Goal: Information Seeking & Learning: Learn about a topic

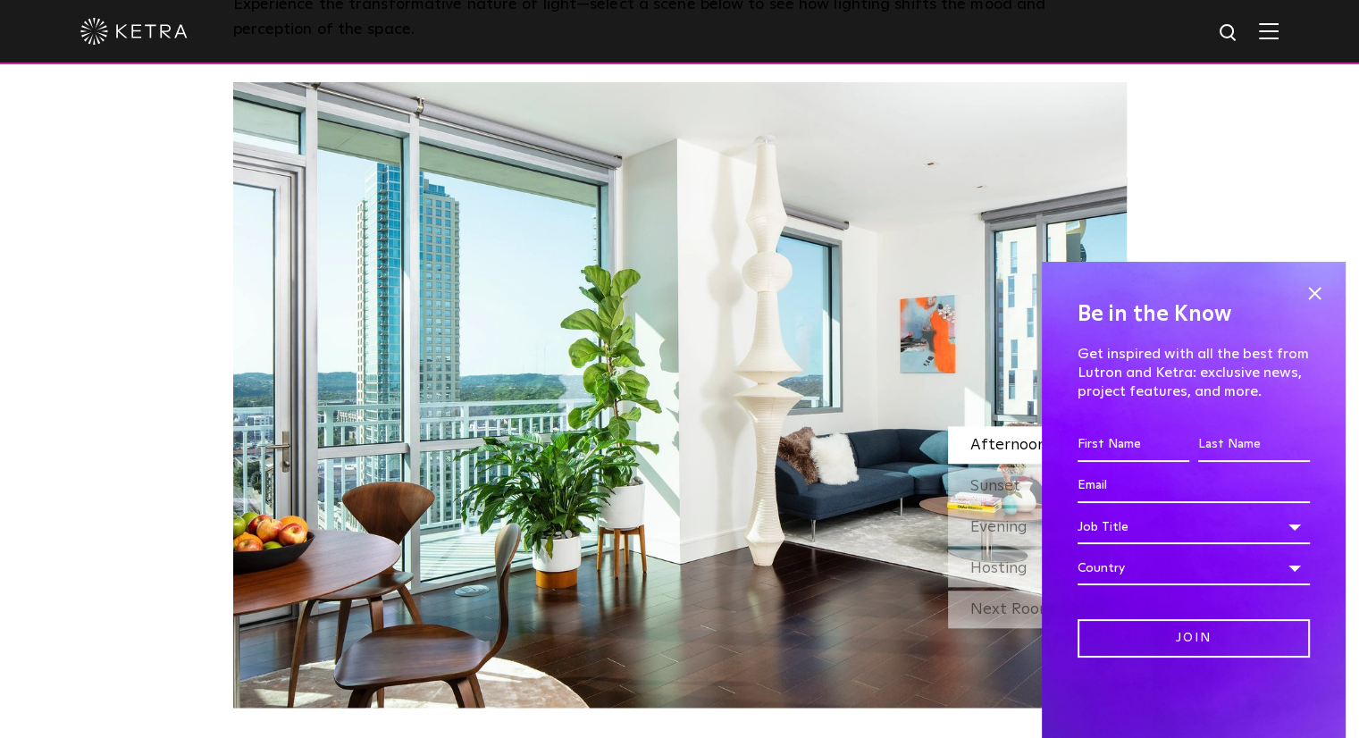
scroll to position [1608, 0]
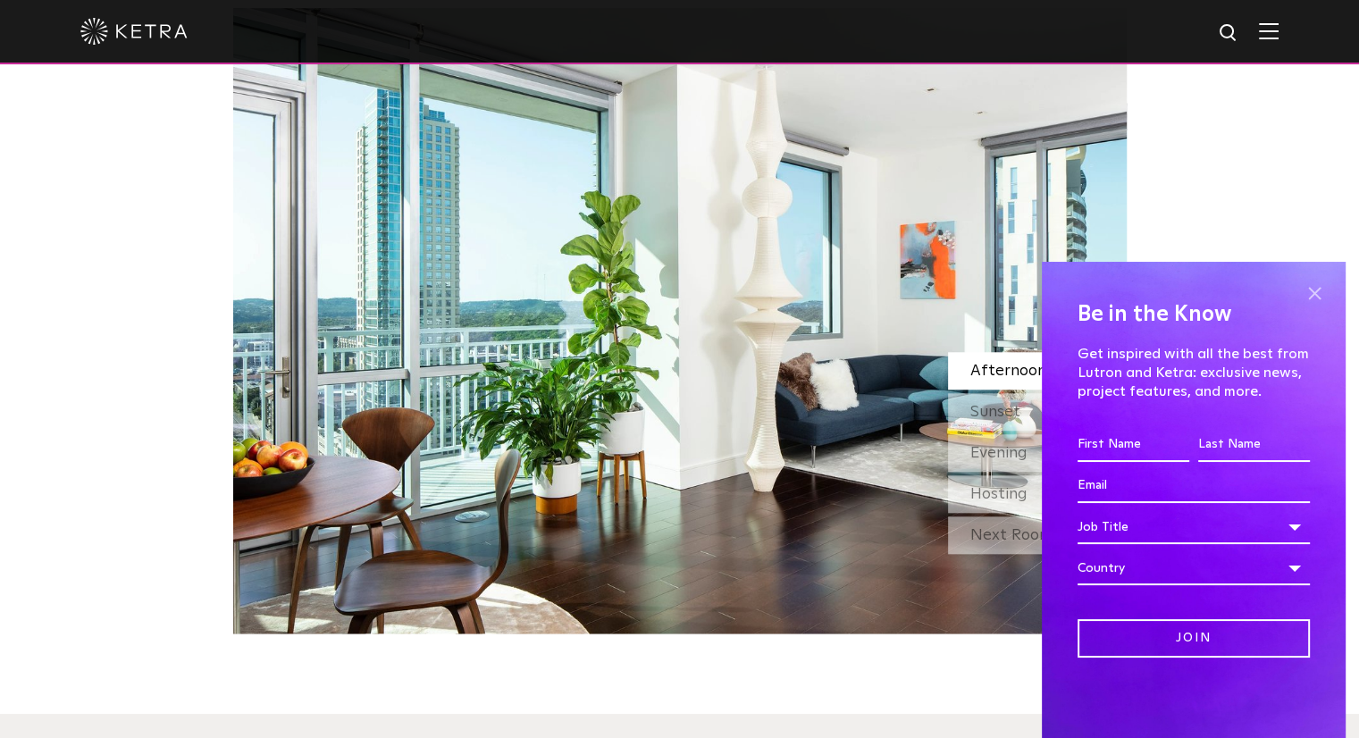
click at [1313, 290] on span at bounding box center [1313, 293] width 27 height 27
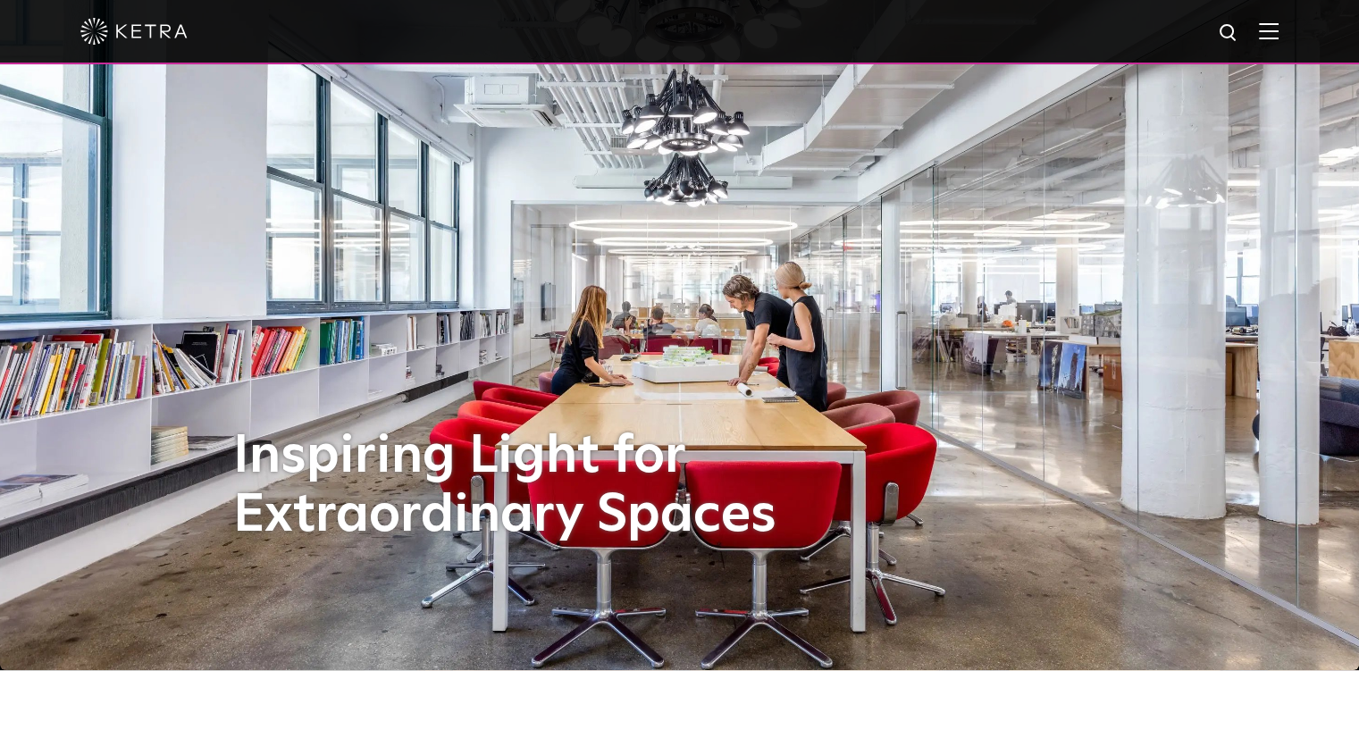
scroll to position [0, 0]
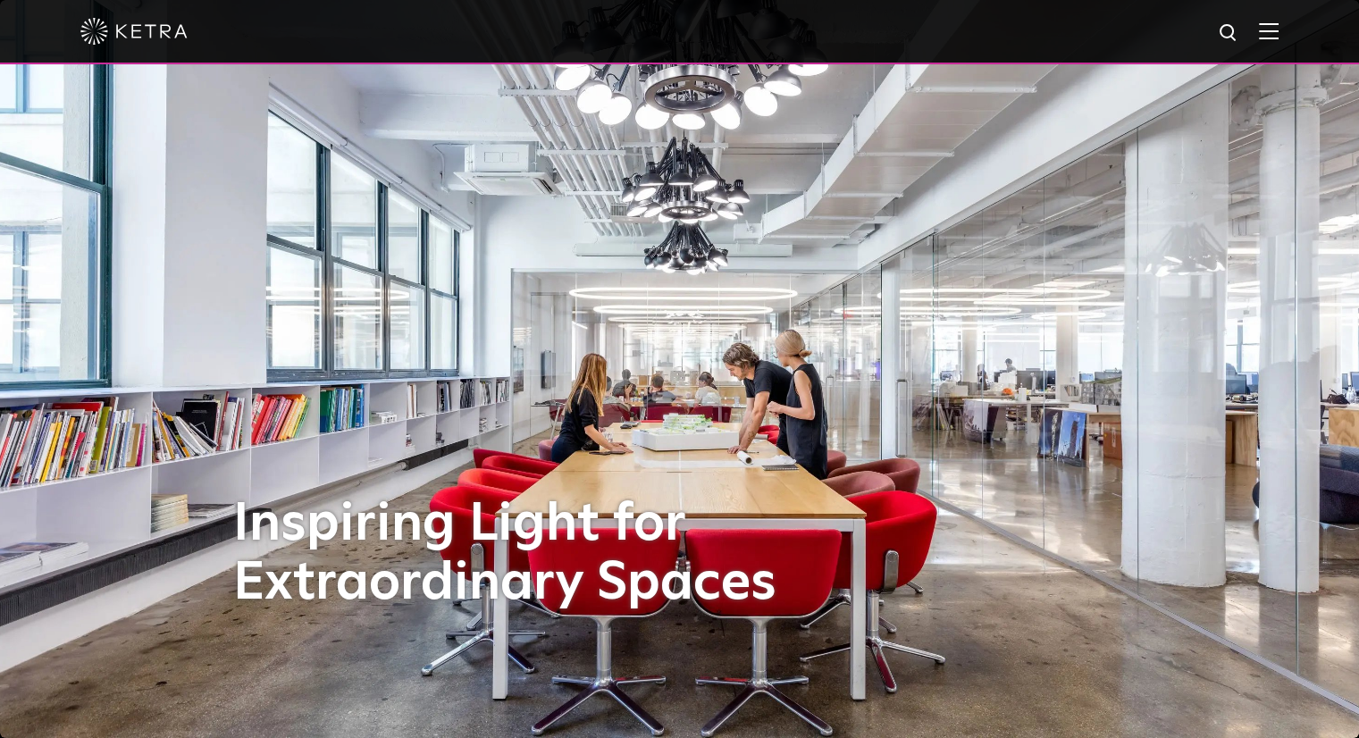
click at [1278, 40] on span at bounding box center [1269, 31] width 20 height 18
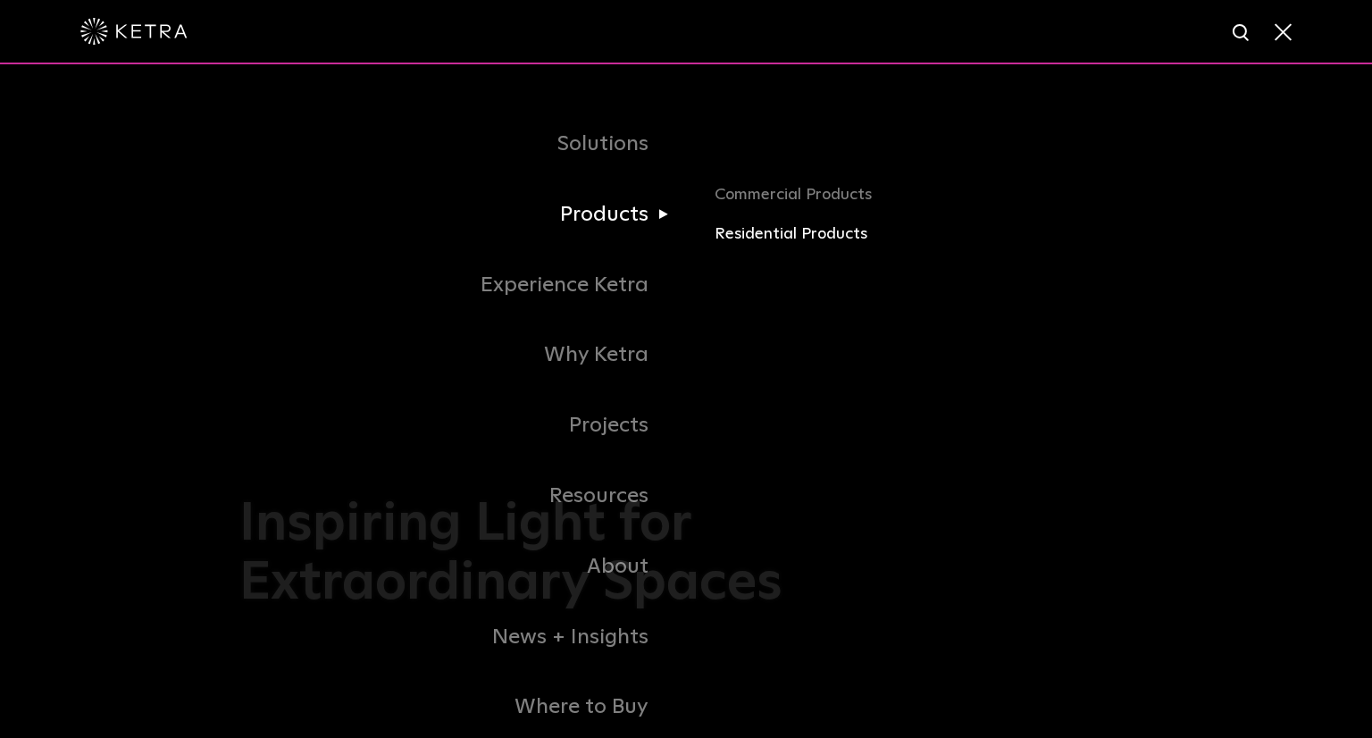
click at [749, 244] on link "Residential Products" at bounding box center [924, 235] width 418 height 26
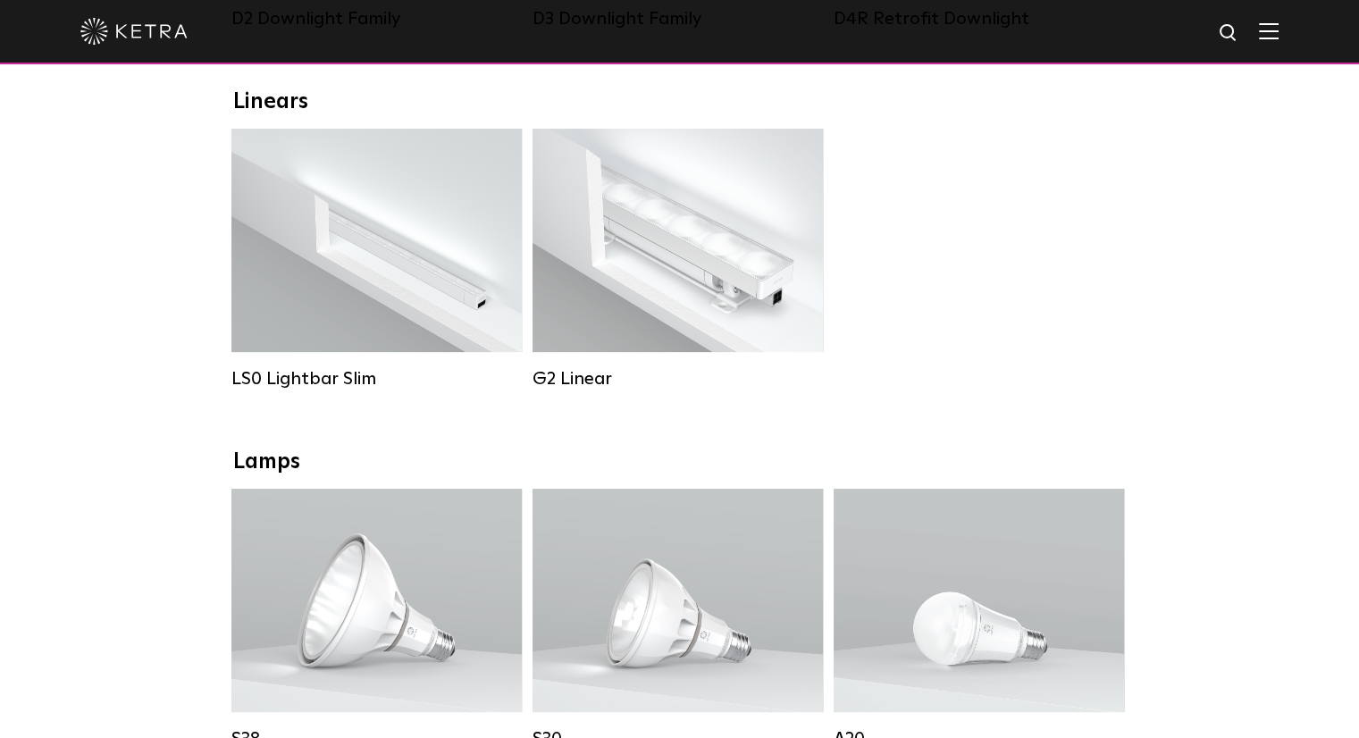
scroll to position [536, 0]
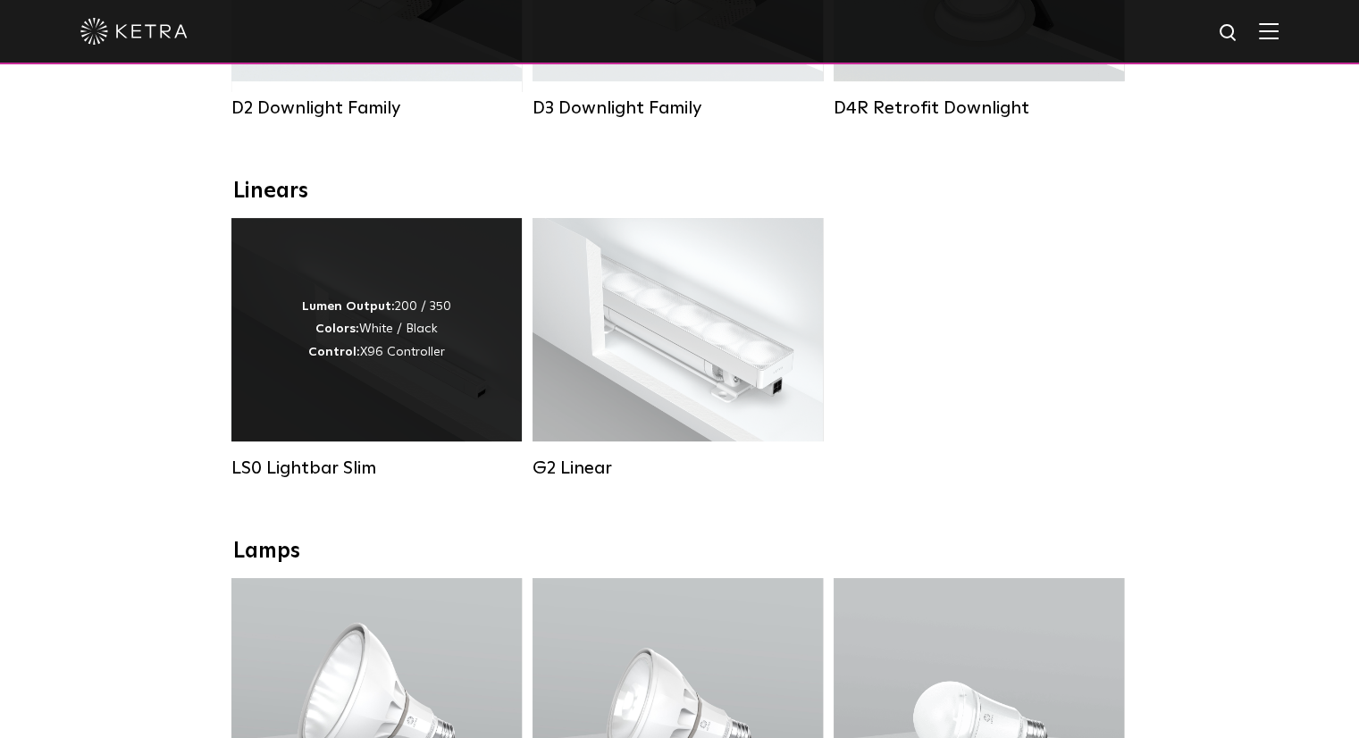
click at [436, 329] on div "Lumen Output: 200 / 350 Colors: White / Black Control: X96 Controller" at bounding box center [376, 330] width 149 height 68
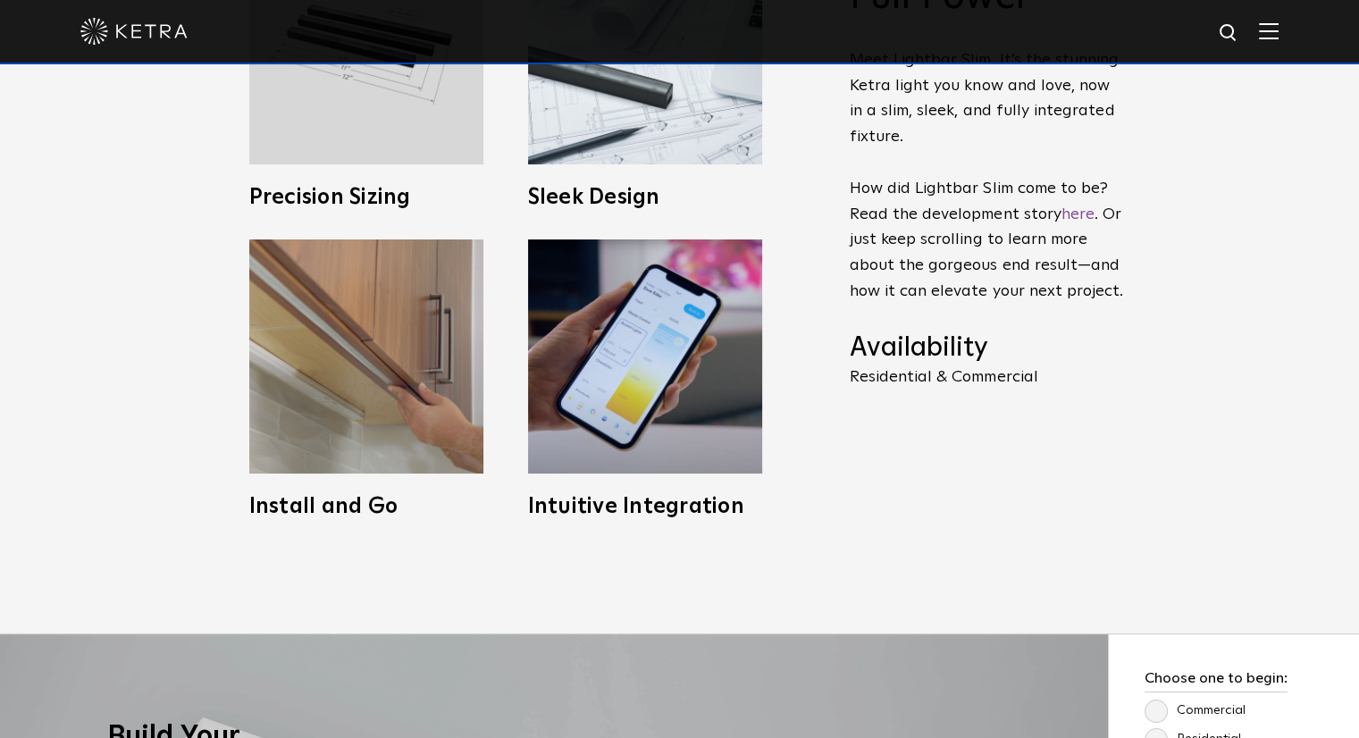
scroll to position [893, 0]
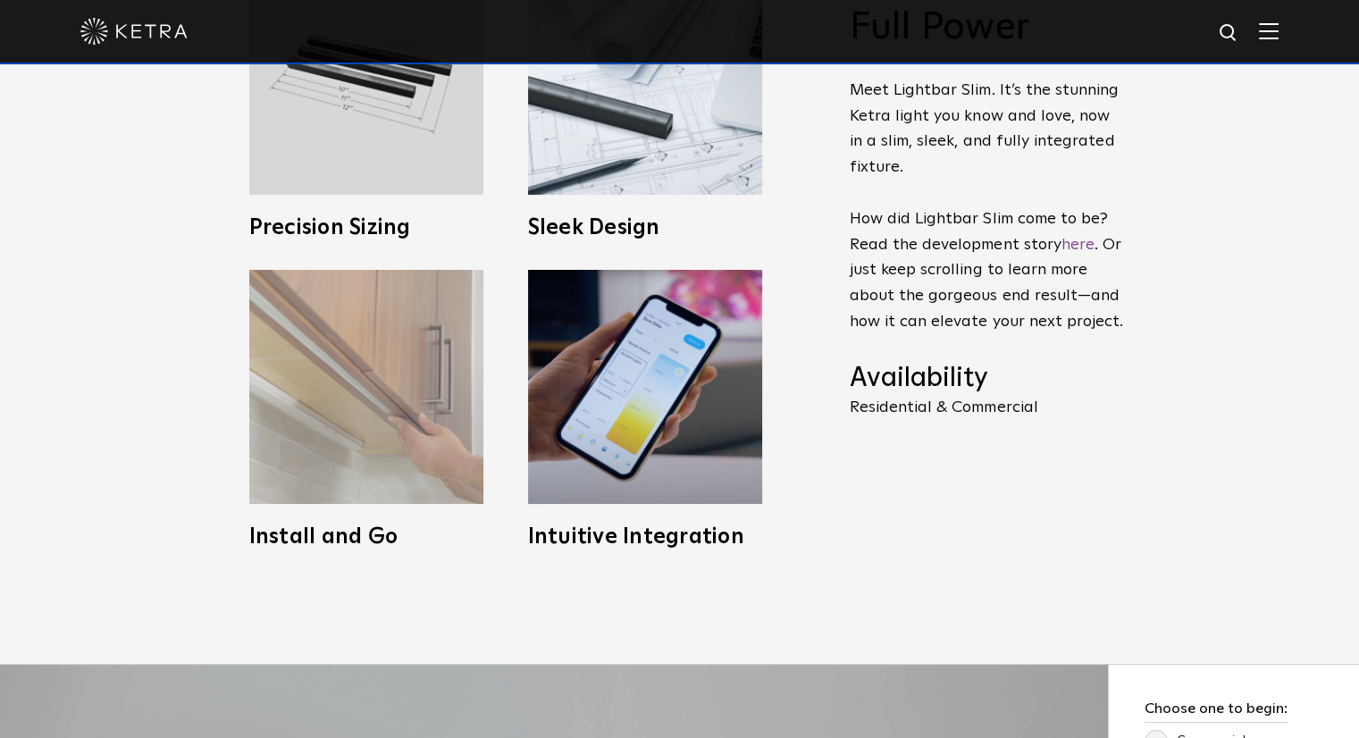
click at [392, 347] on img at bounding box center [366, 387] width 234 height 234
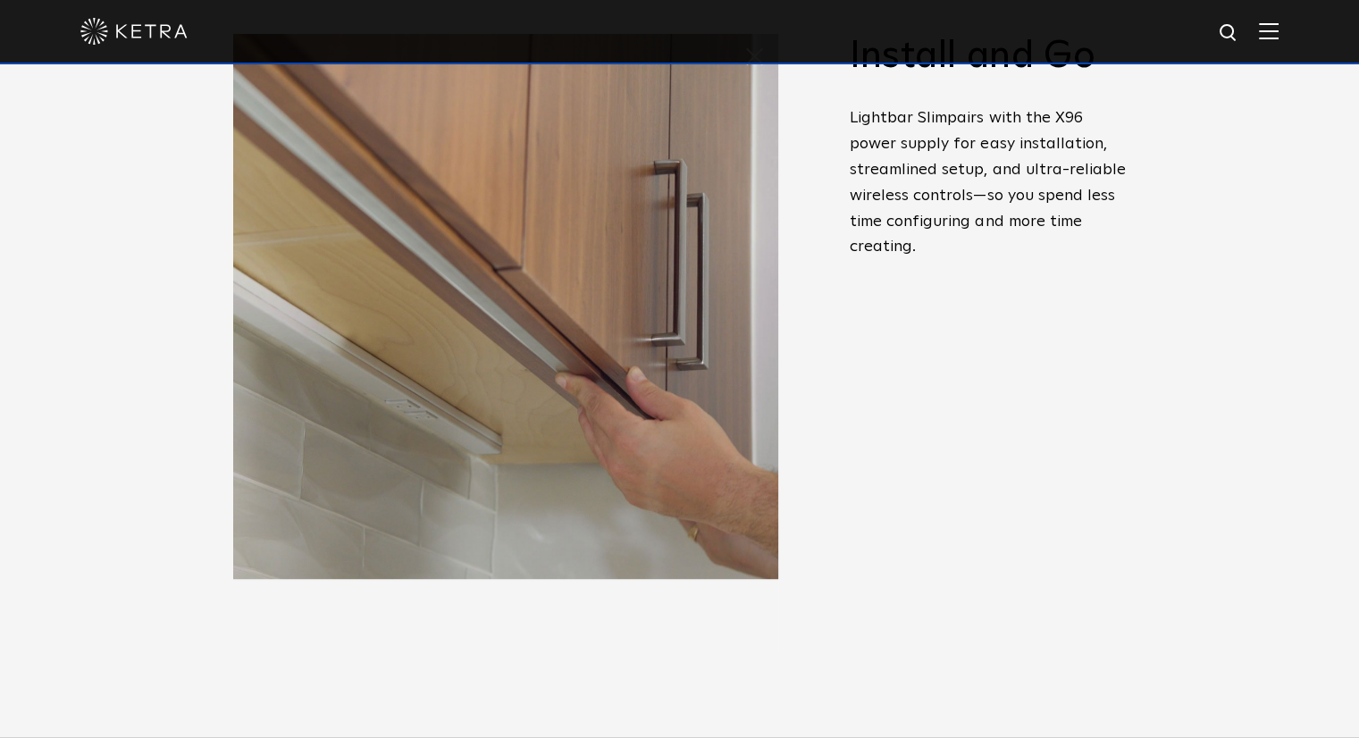
scroll to position [715, 0]
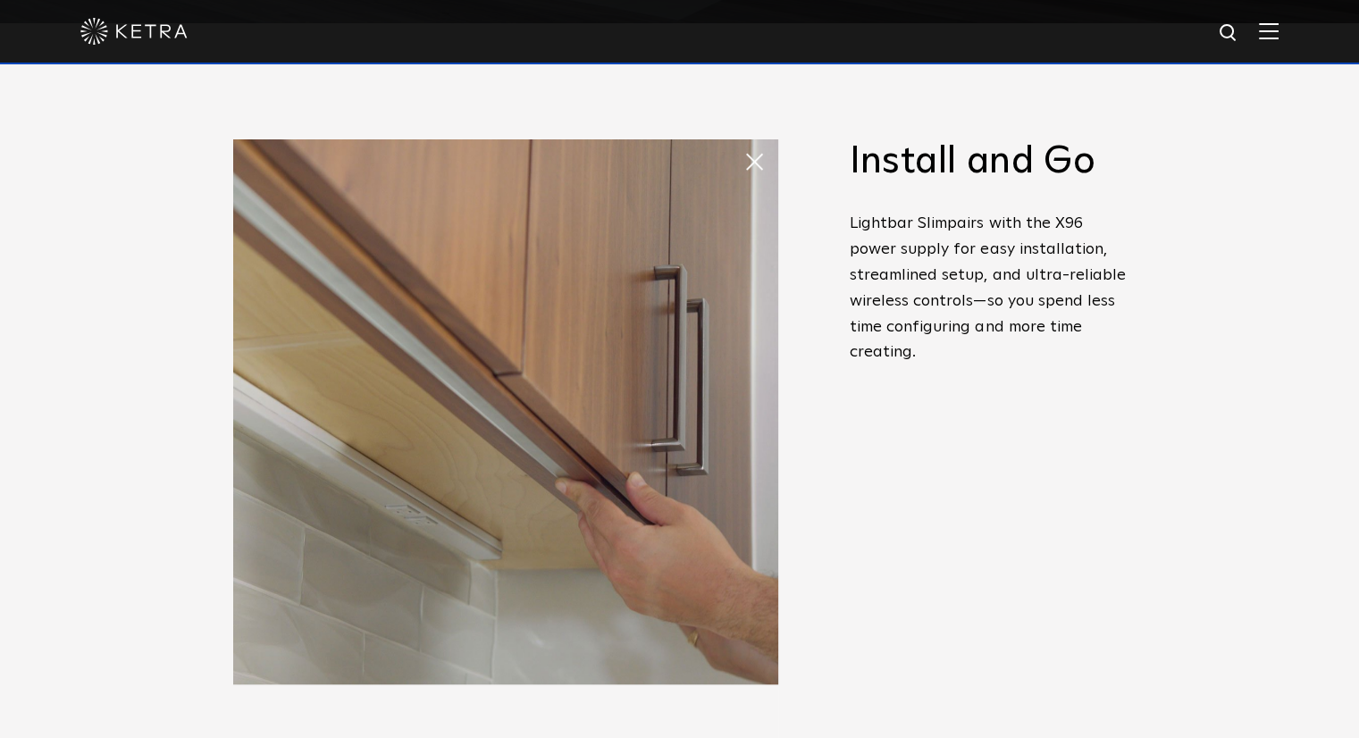
click at [755, 165] on span at bounding box center [761, 162] width 36 height 36
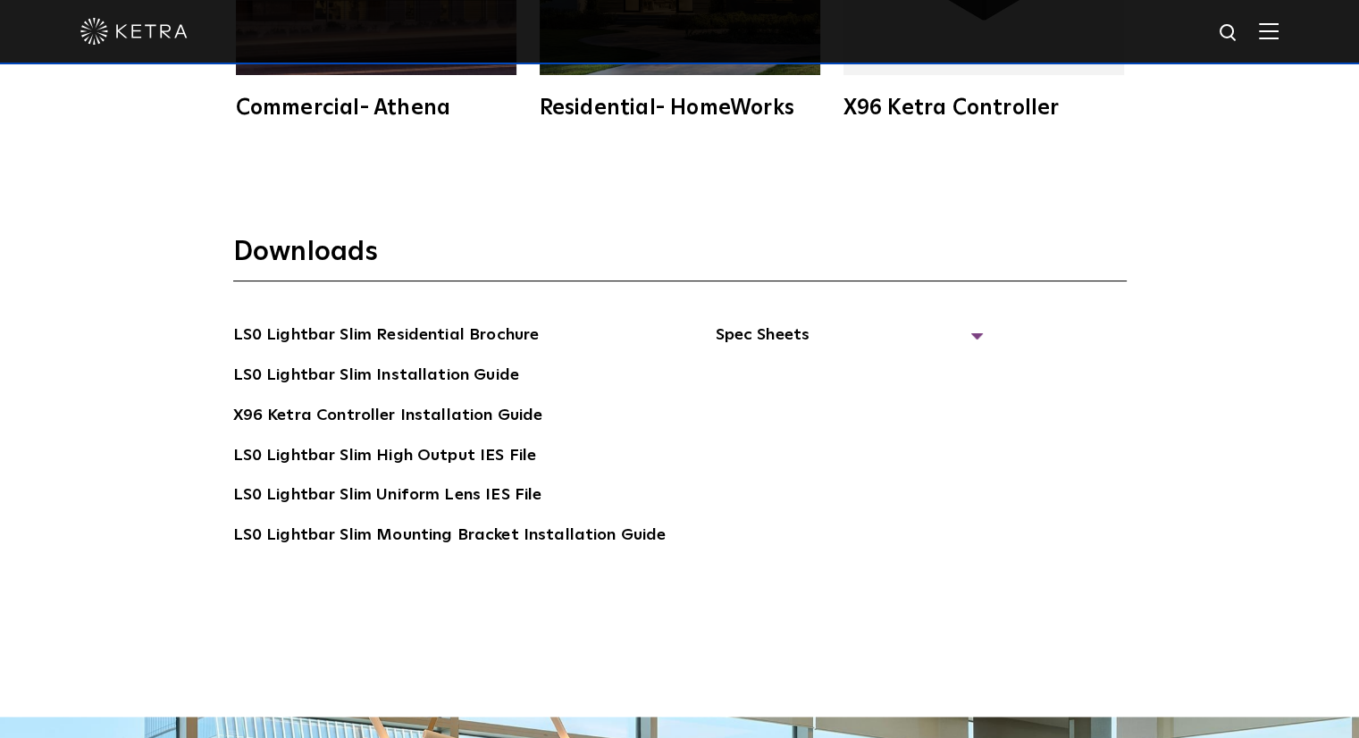
scroll to position [3305, 0]
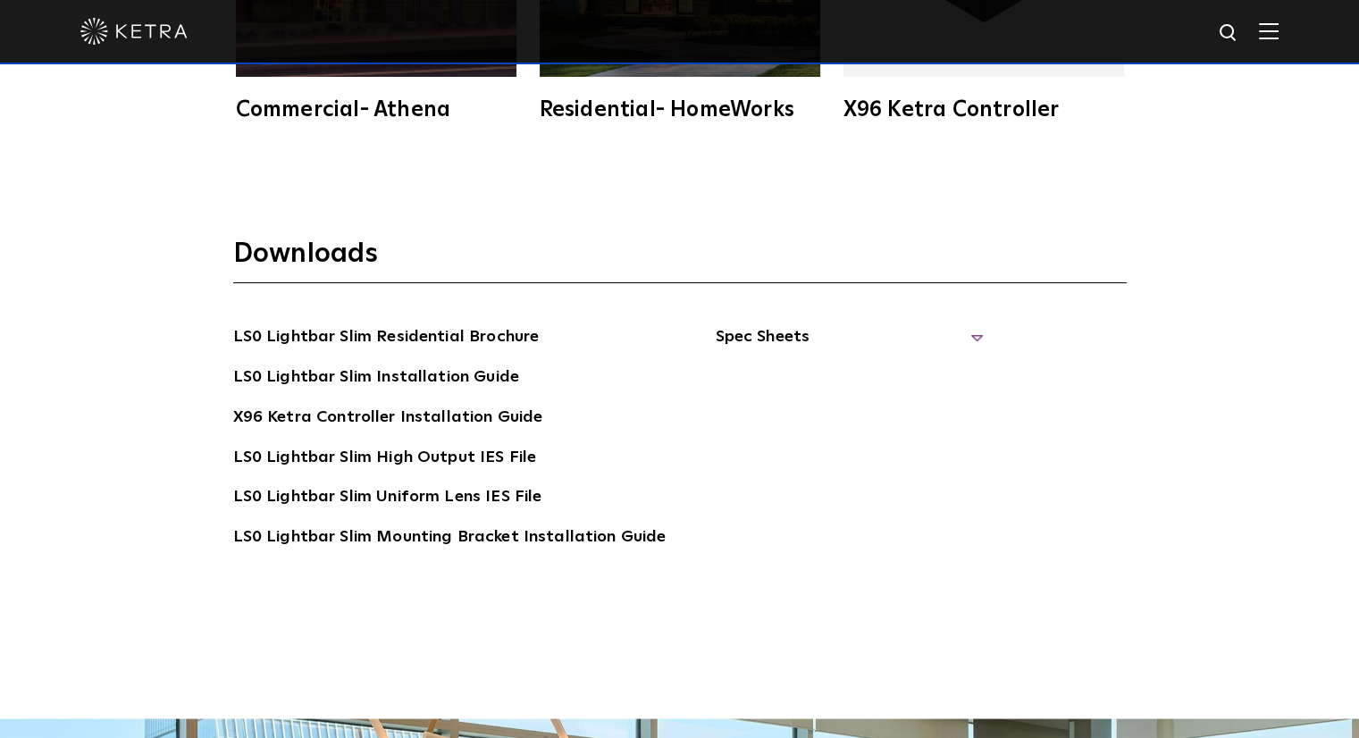
click at [812, 335] on span "Spec Sheets" at bounding box center [849, 343] width 268 height 39
click at [847, 370] on link "LS0 Lightbar Slim Spec Sheet" at bounding box center [852, 378] width 230 height 29
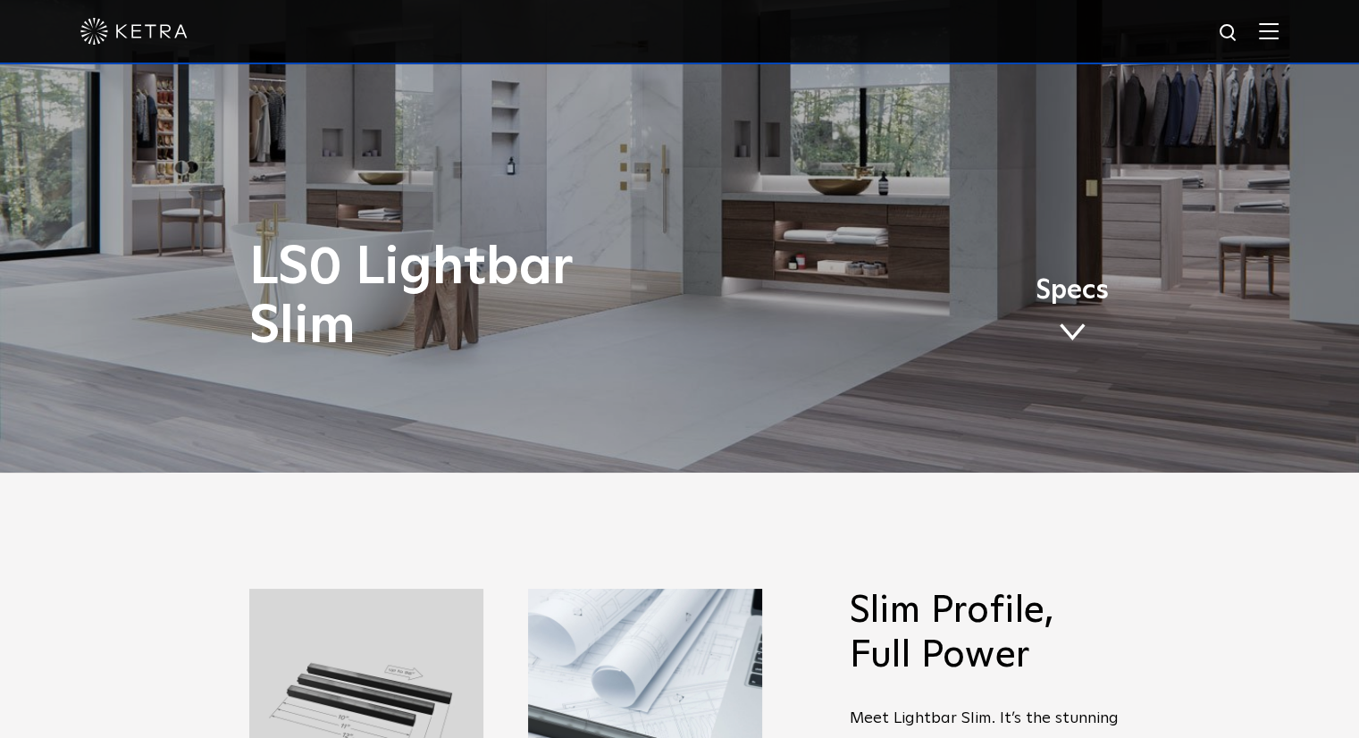
scroll to position [268, 0]
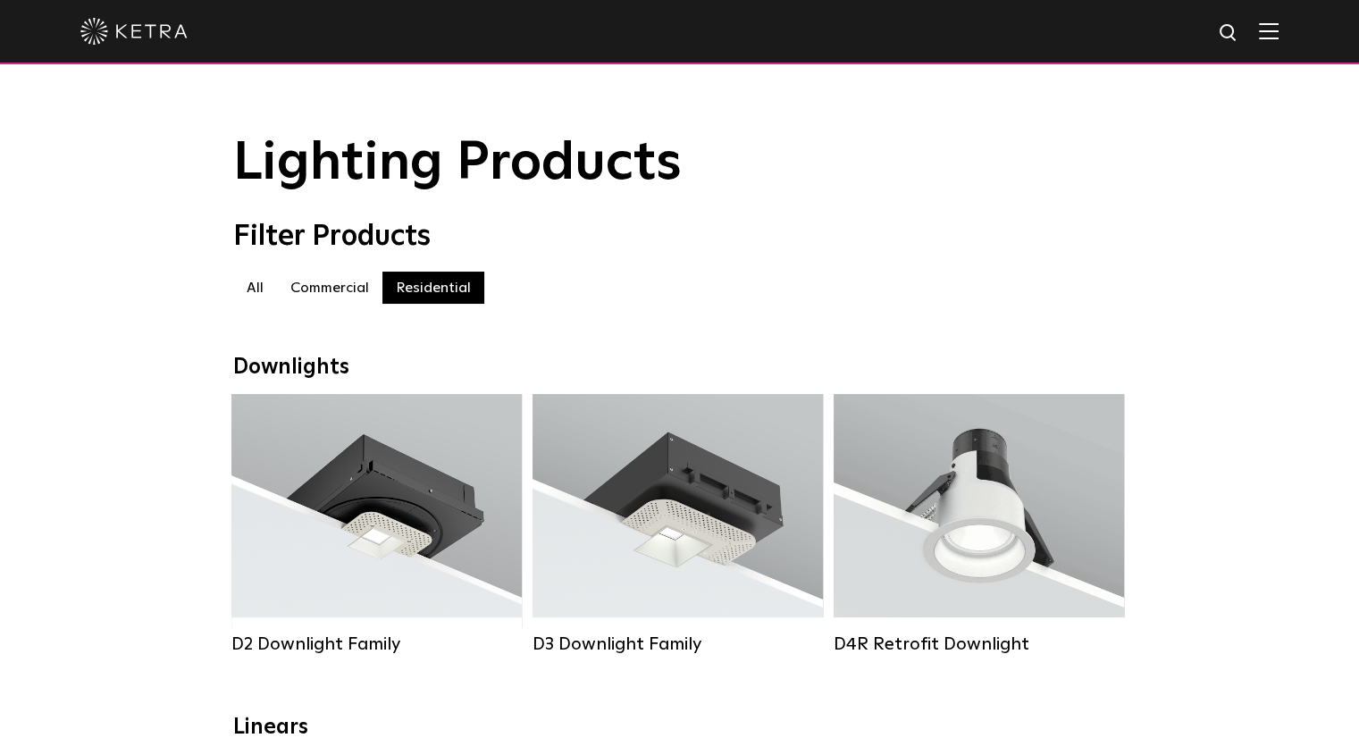
click at [352, 298] on label "Commercial" at bounding box center [329, 288] width 105 height 32
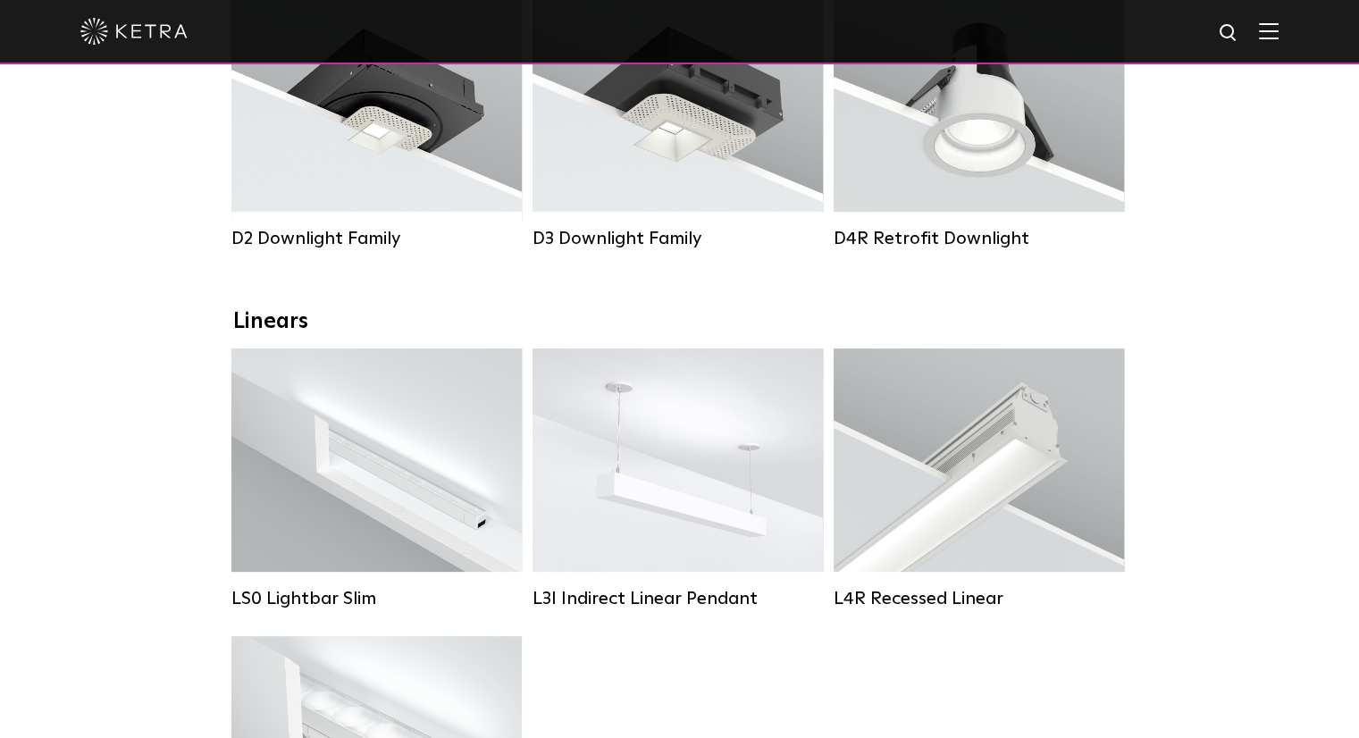
scroll to position [309, 0]
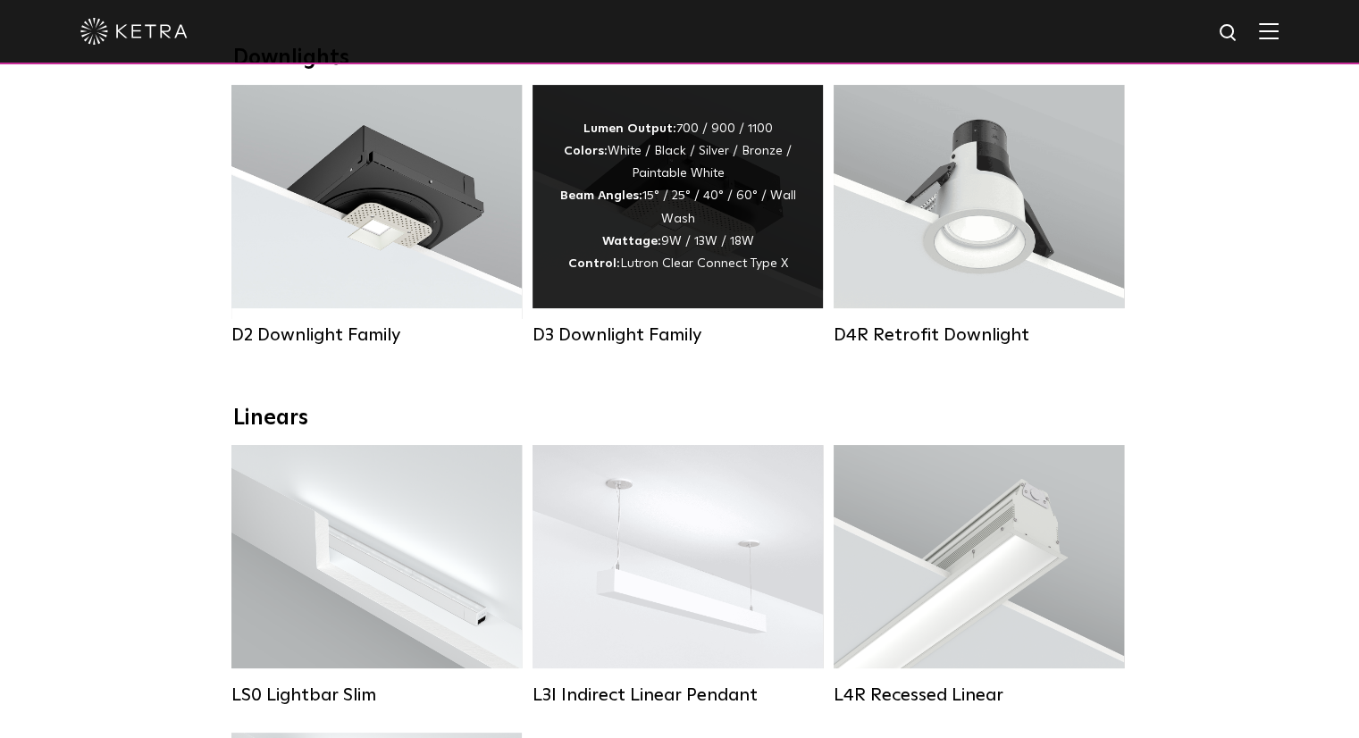
drag, startPoint x: 766, startPoint y: 212, endPoint x: 753, endPoint y: 226, distance: 19.6
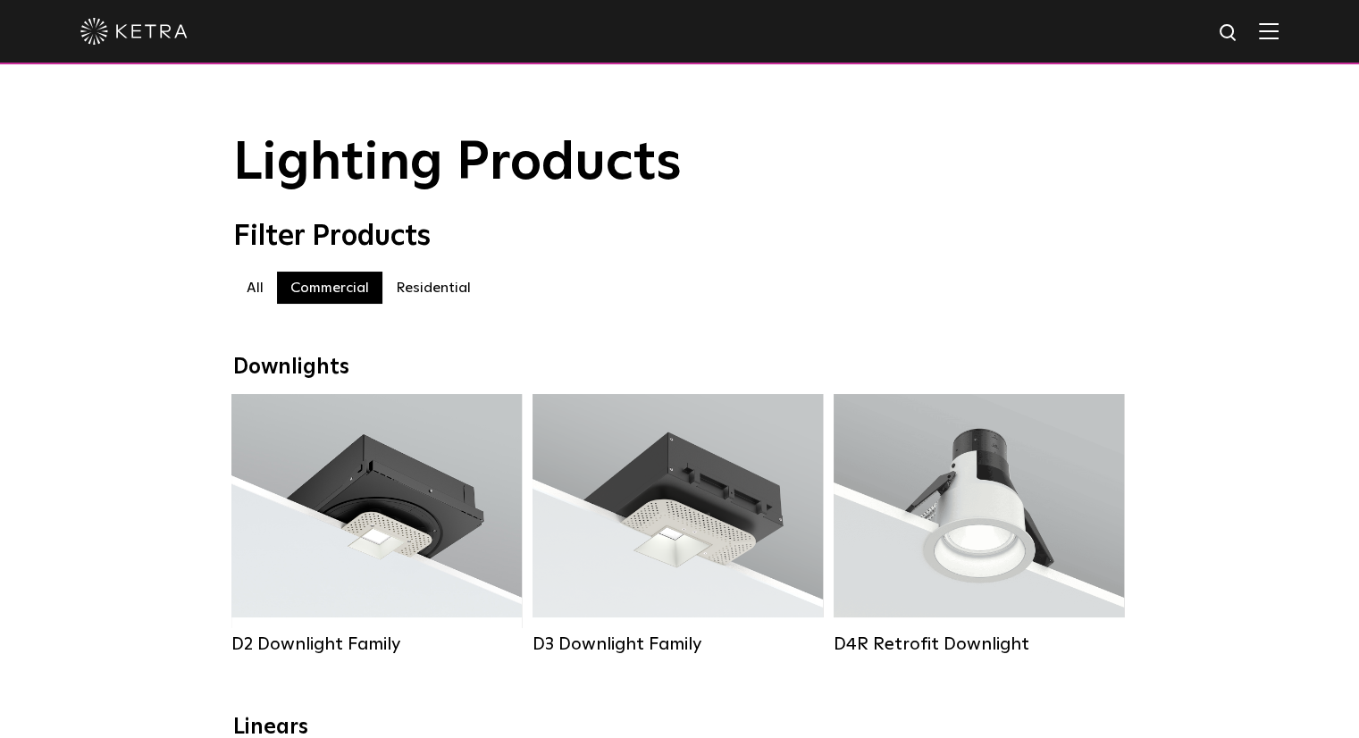
click at [148, 35] on img at bounding box center [133, 31] width 107 height 27
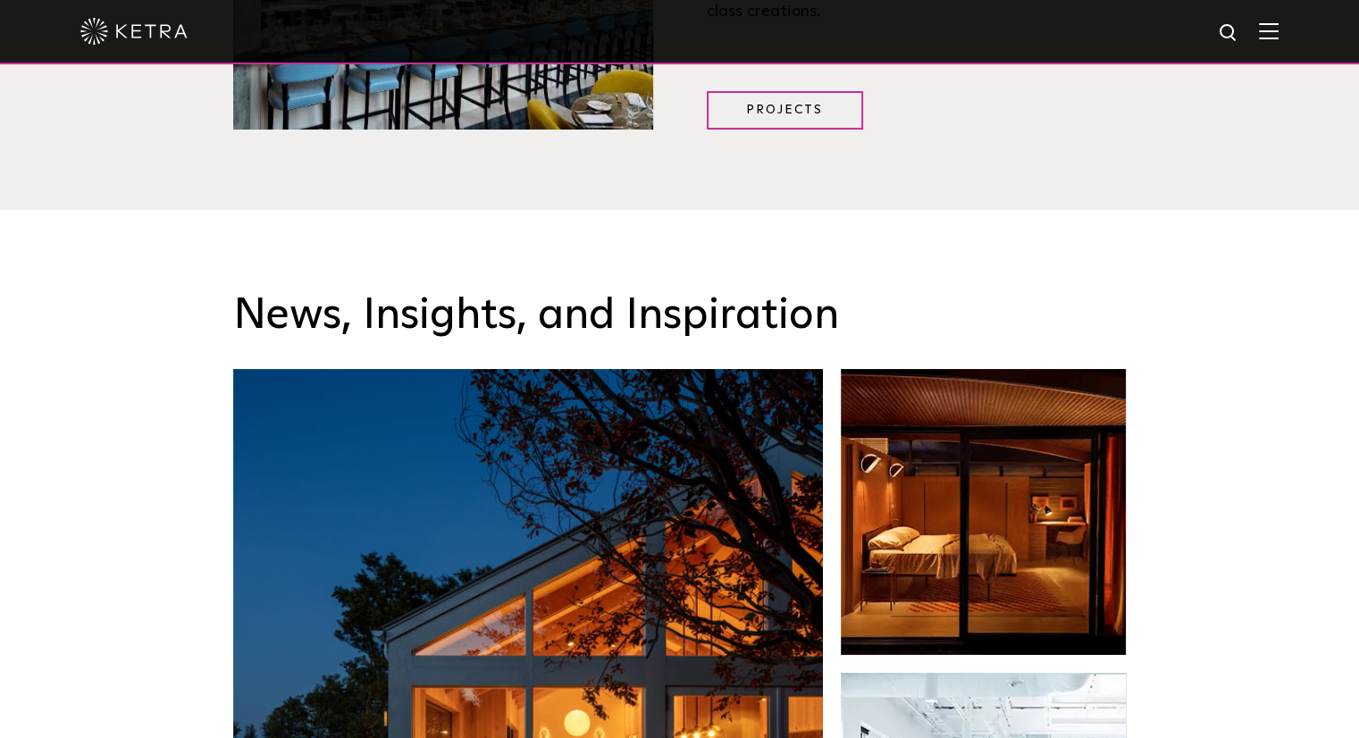
scroll to position [2805, 0]
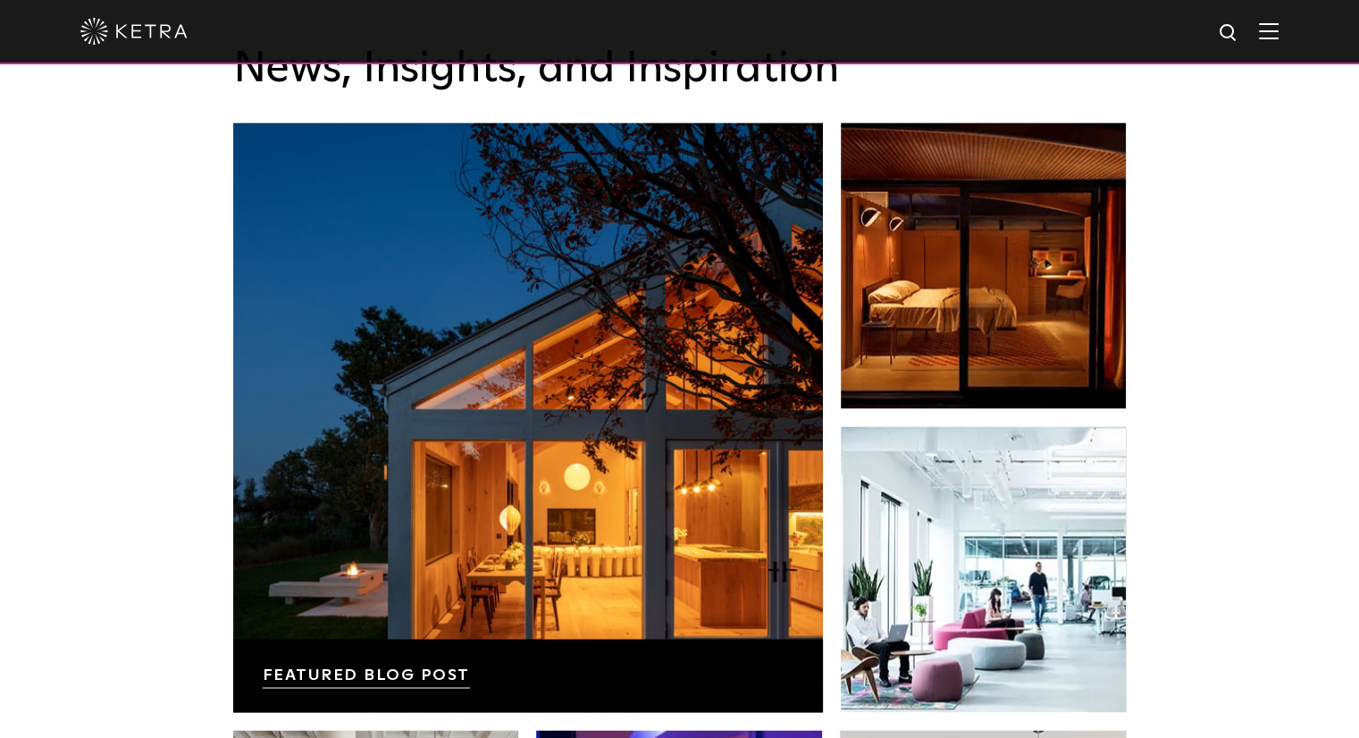
click at [102, 421] on div "News, Insights, and Inspiration Lutron Releases First-Ever Lighting Trend Repor…" at bounding box center [679, 538] width 1359 height 1150
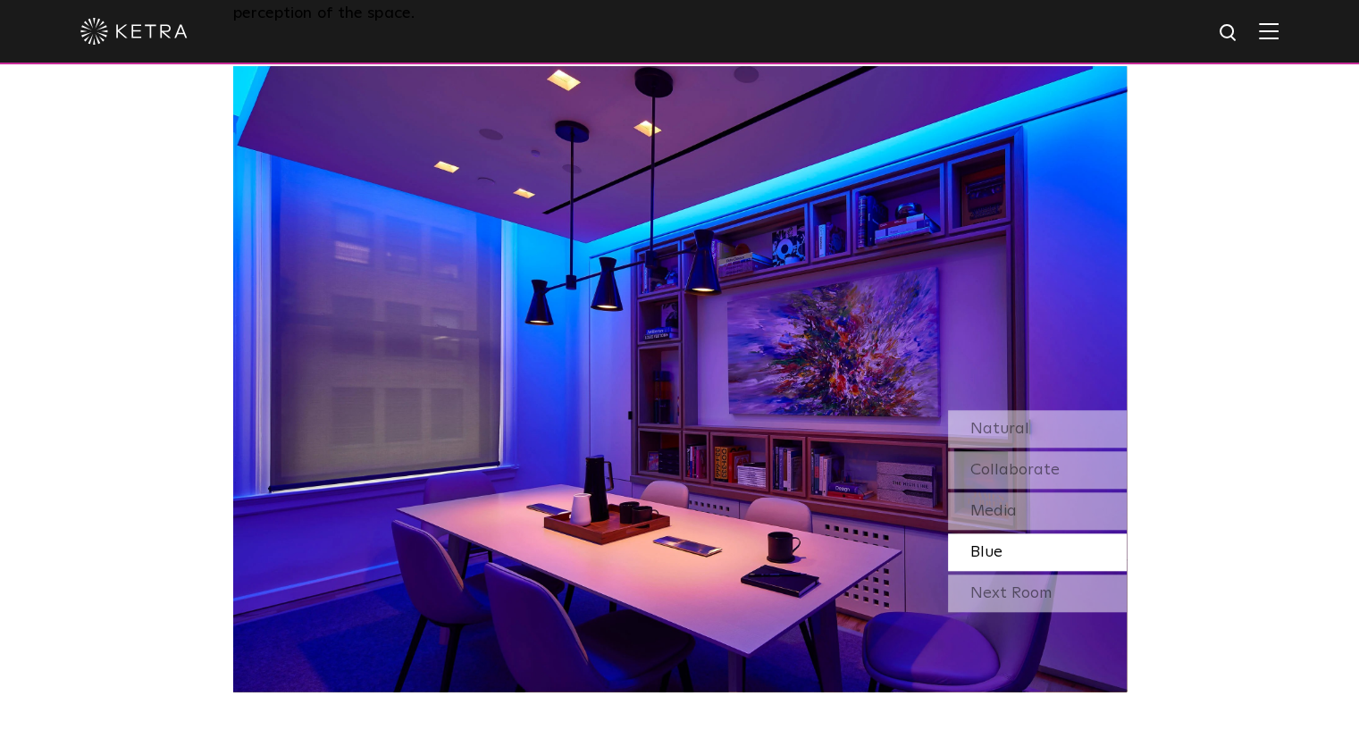
scroll to position [1518, 0]
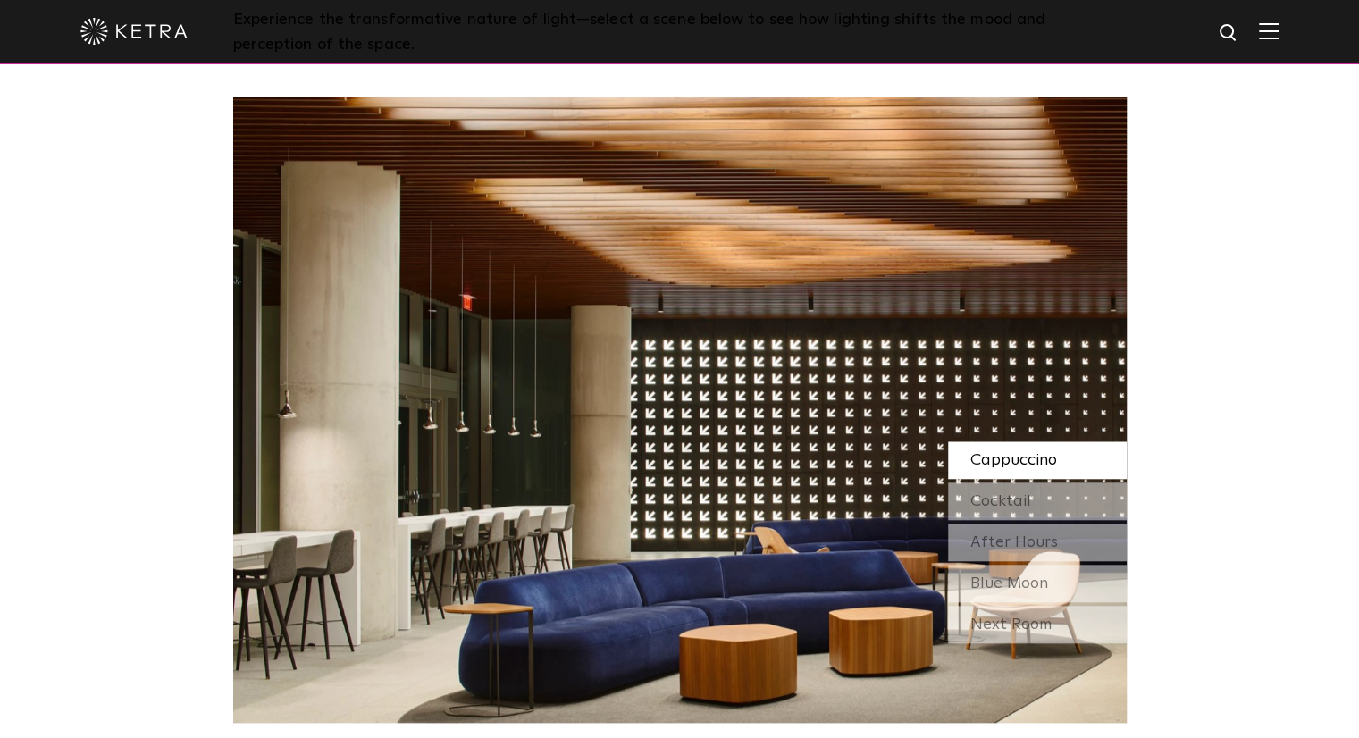
click at [1058, 467] on div "Cappuccino" at bounding box center [1037, 460] width 179 height 38
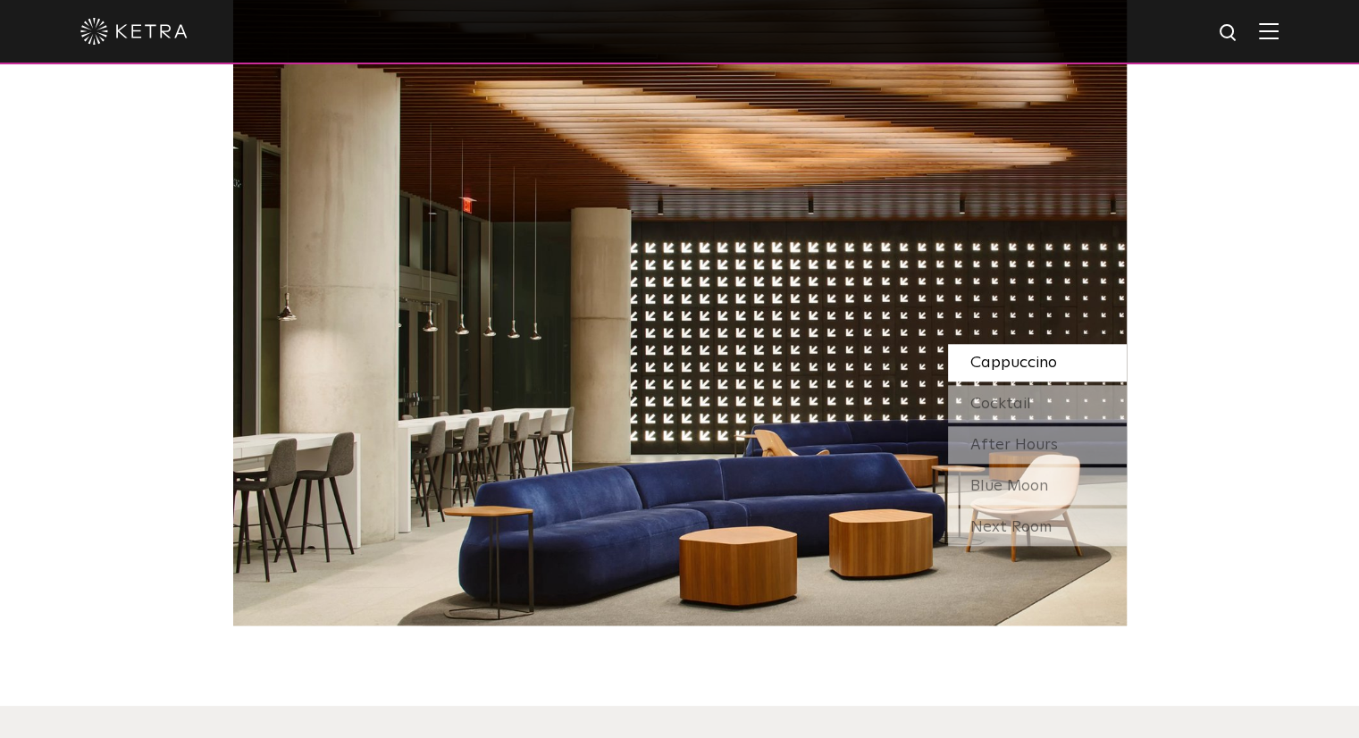
scroll to position [1697, 0]
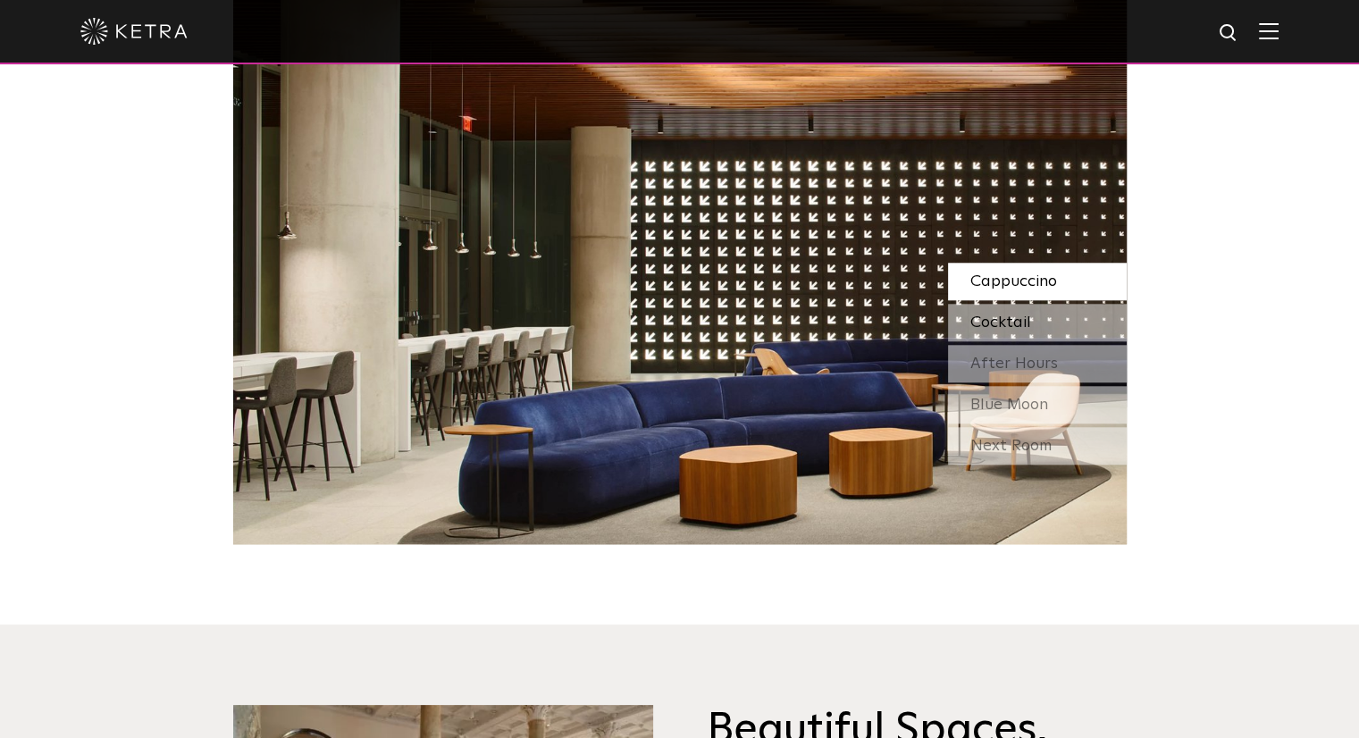
click at [1018, 325] on span "Cocktail" at bounding box center [1000, 322] width 61 height 16
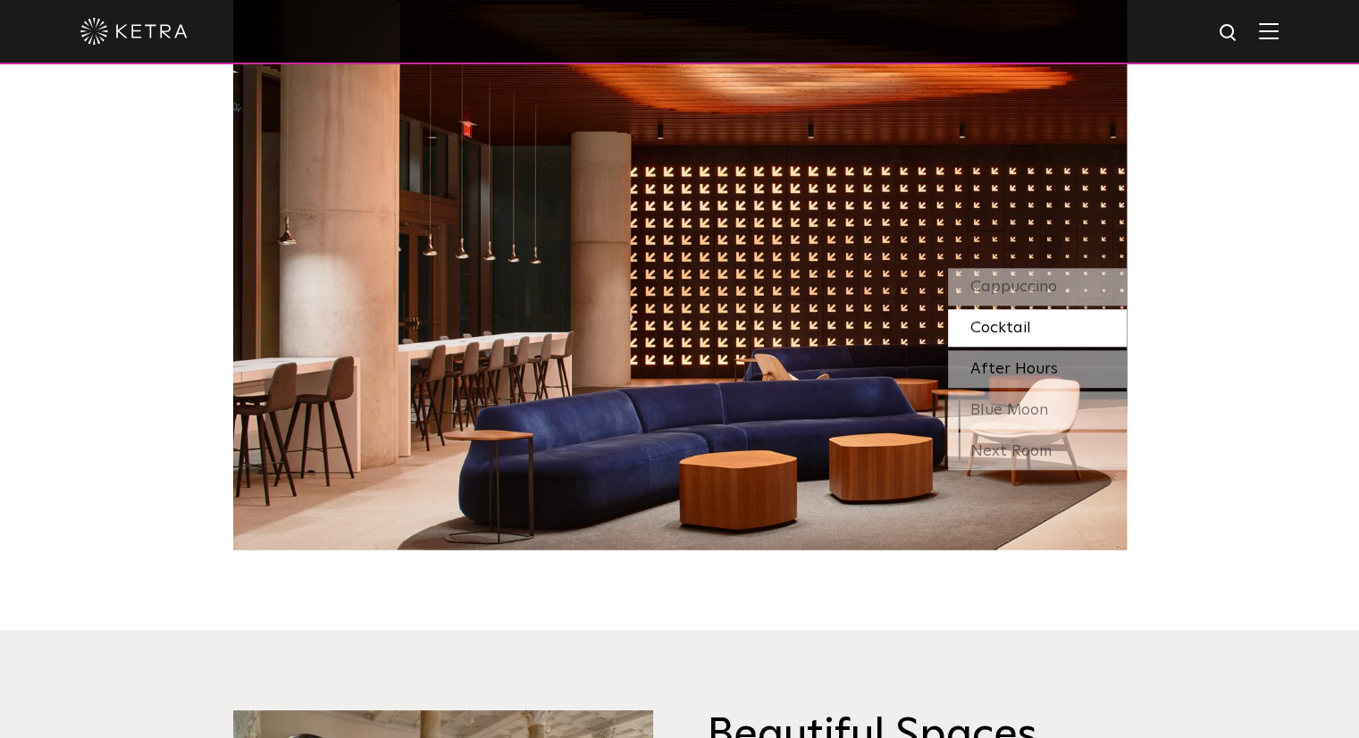
scroll to position [1608, 0]
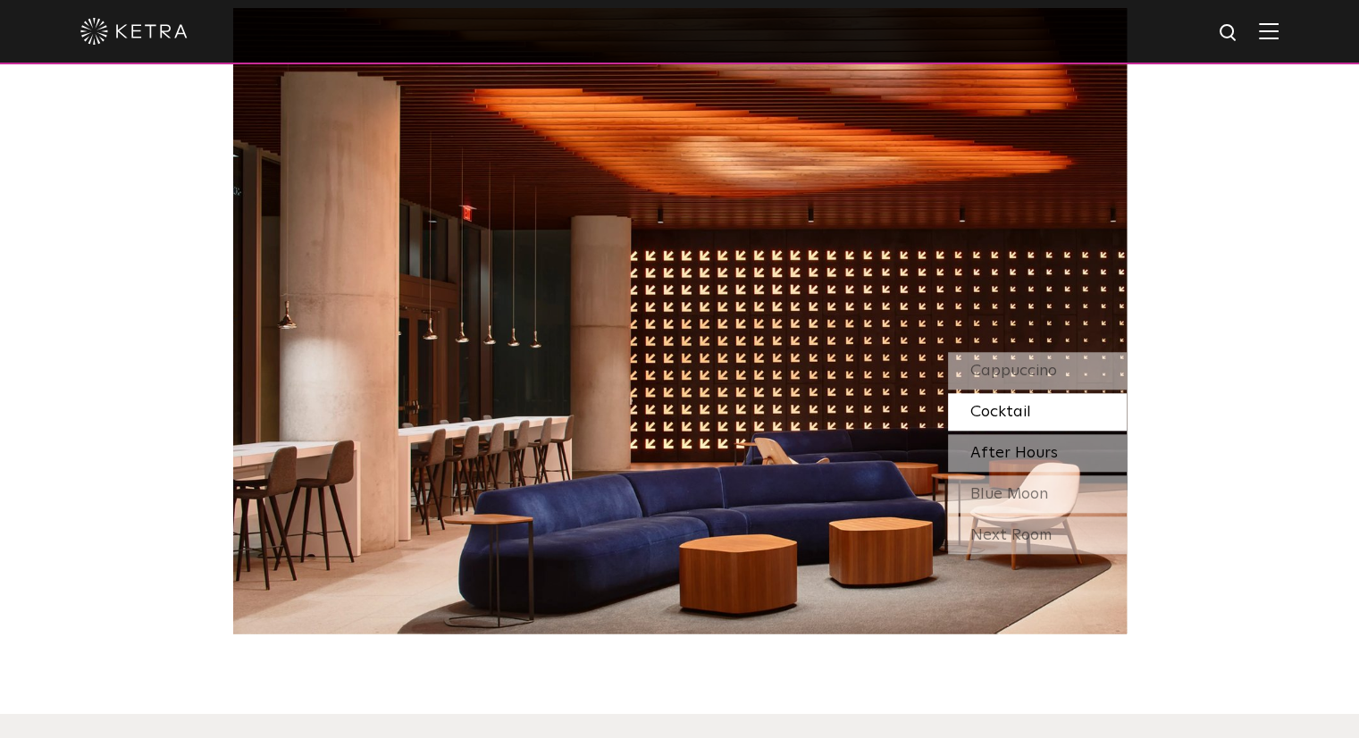
click at [1025, 447] on span "After Hours" at bounding box center [1014, 453] width 88 height 16
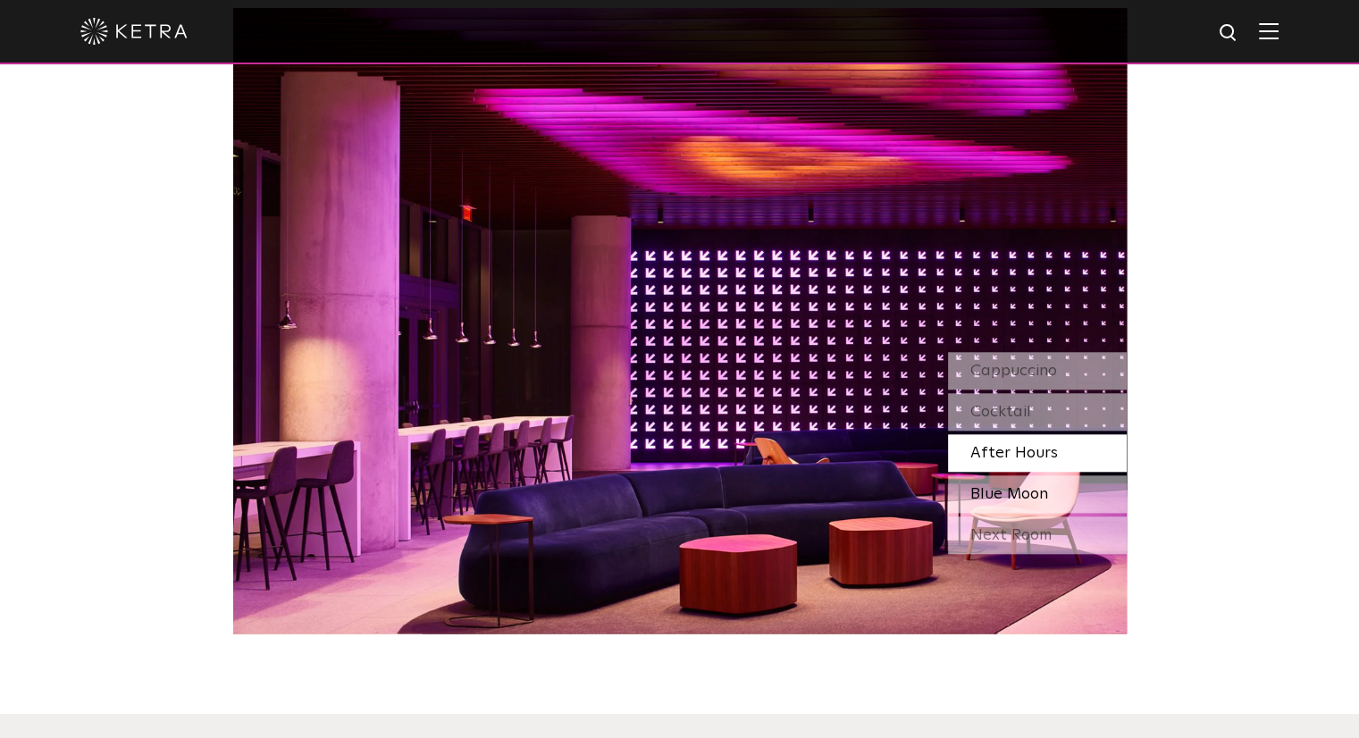
click at [1022, 502] on span "Blue Moon" at bounding box center [1009, 494] width 78 height 16
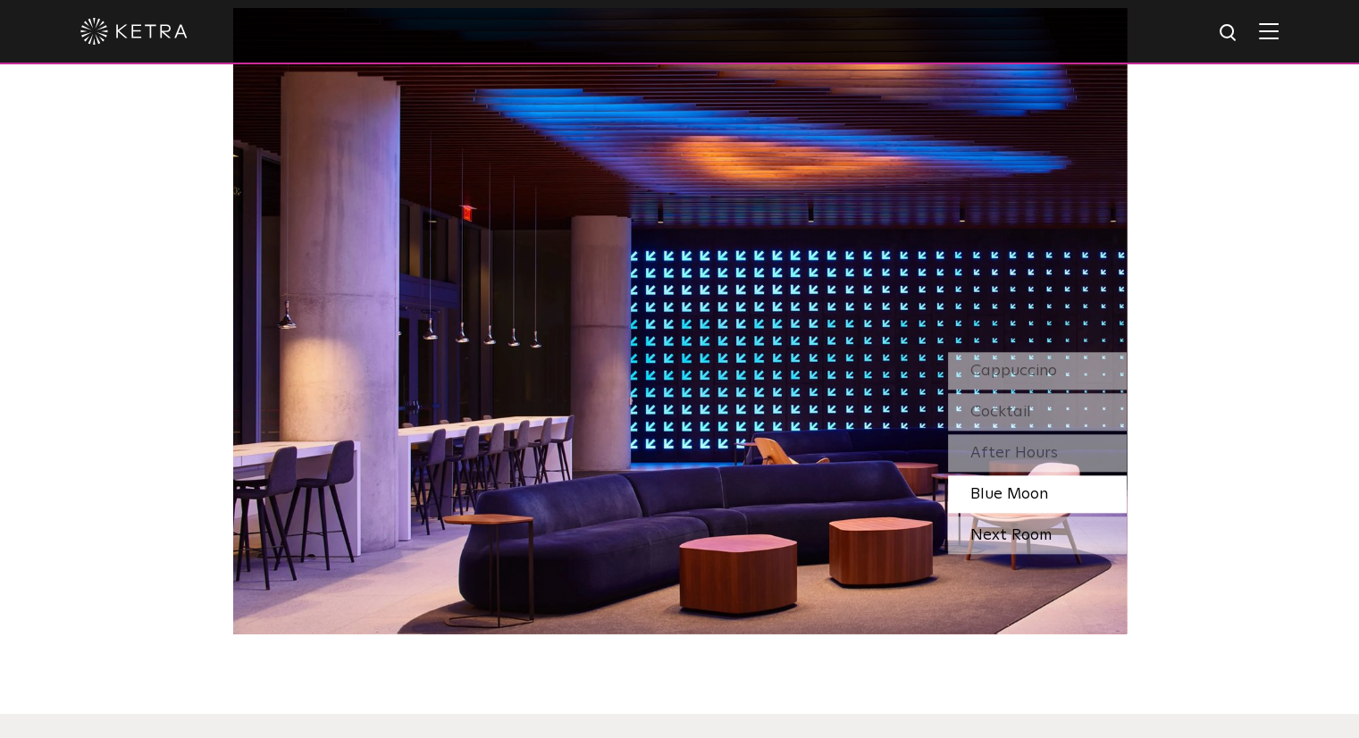
click at [1018, 526] on div "Next Room" at bounding box center [1037, 535] width 179 height 38
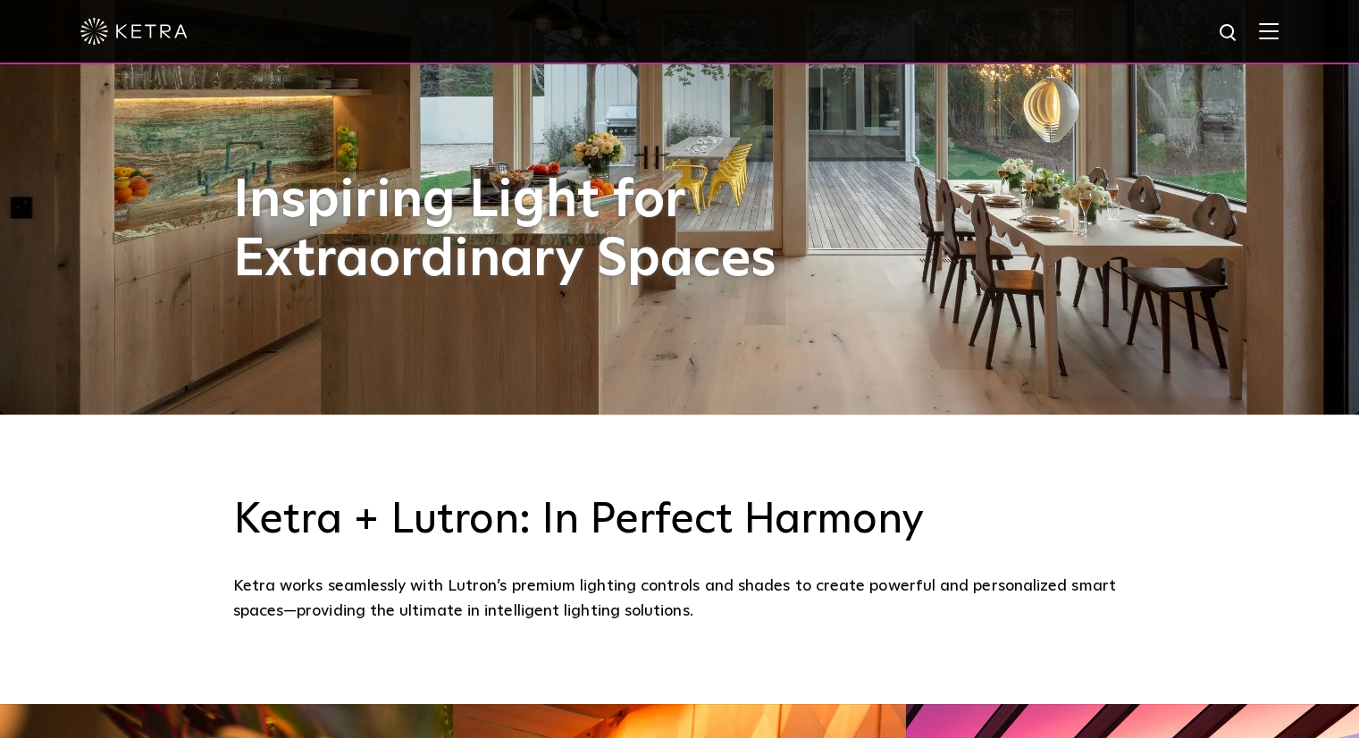
scroll to position [0, 0]
